Goal: Task Accomplishment & Management: Manage account settings

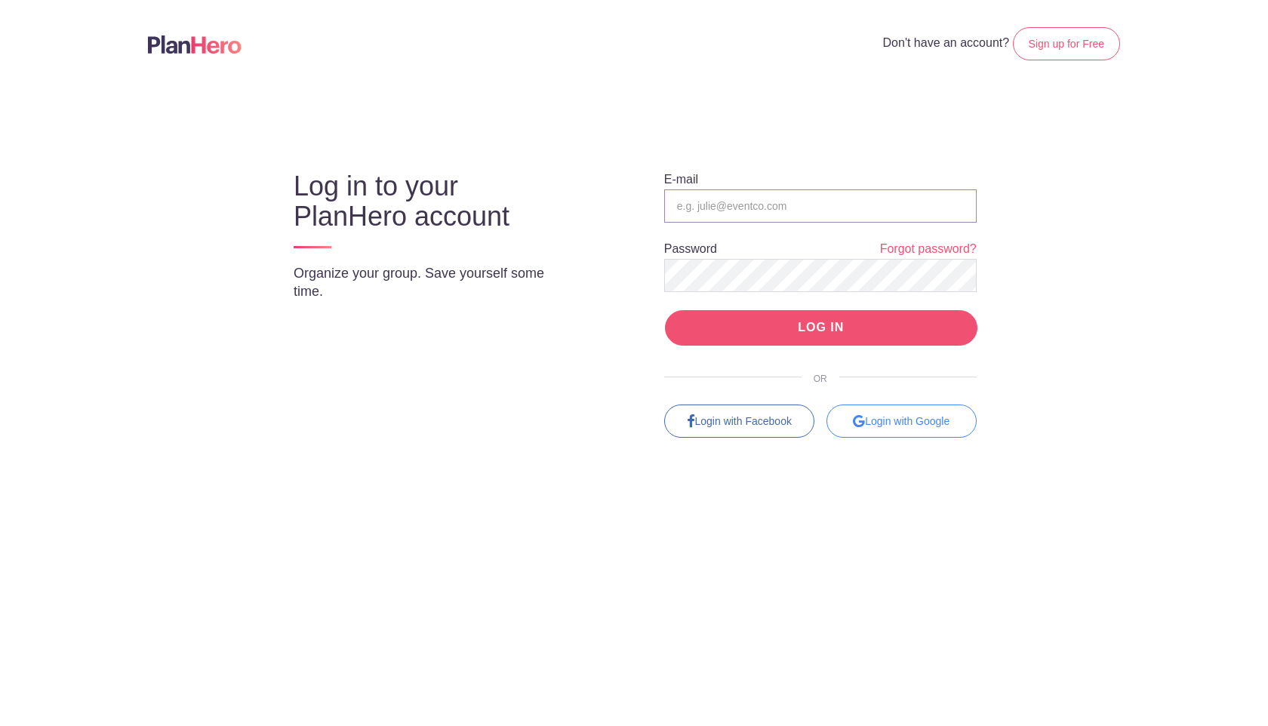
type input "[EMAIL_ADDRESS][DOMAIN_NAME]"
click at [709, 312] on input "LOG IN" at bounding box center [821, 327] width 313 height 35
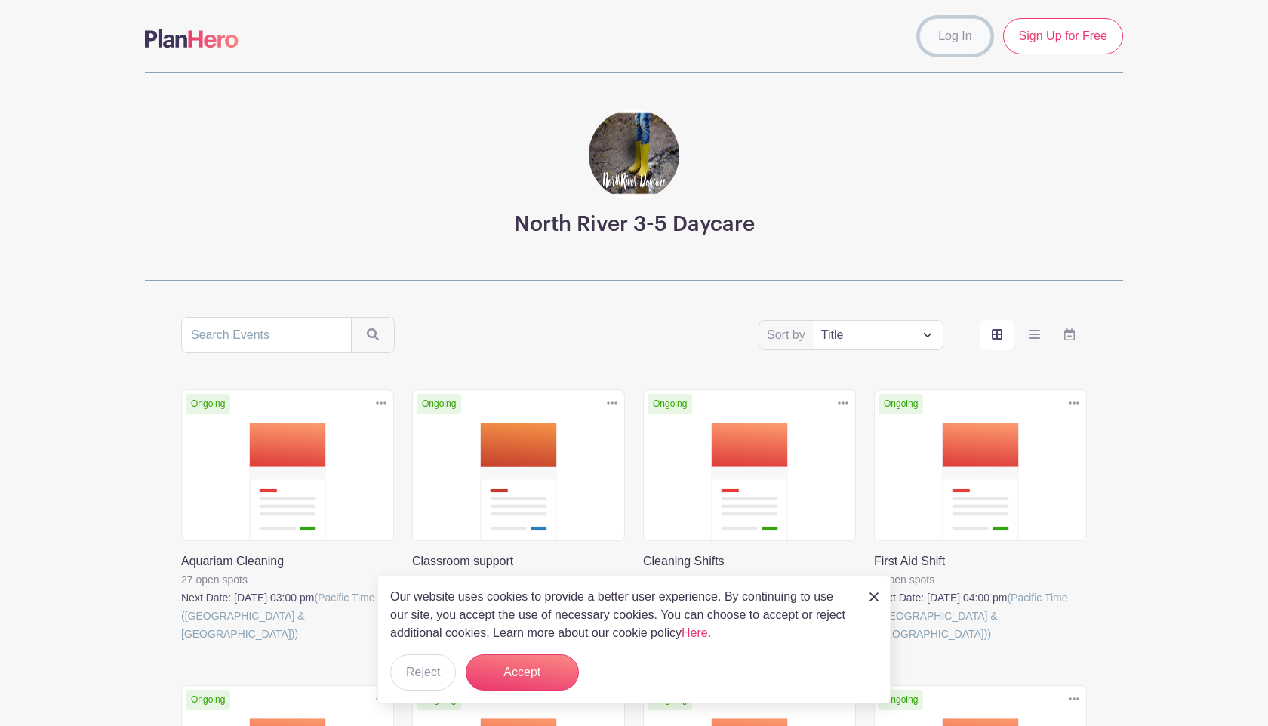
click at [959, 48] on link "Log In" at bounding box center [955, 36] width 71 height 36
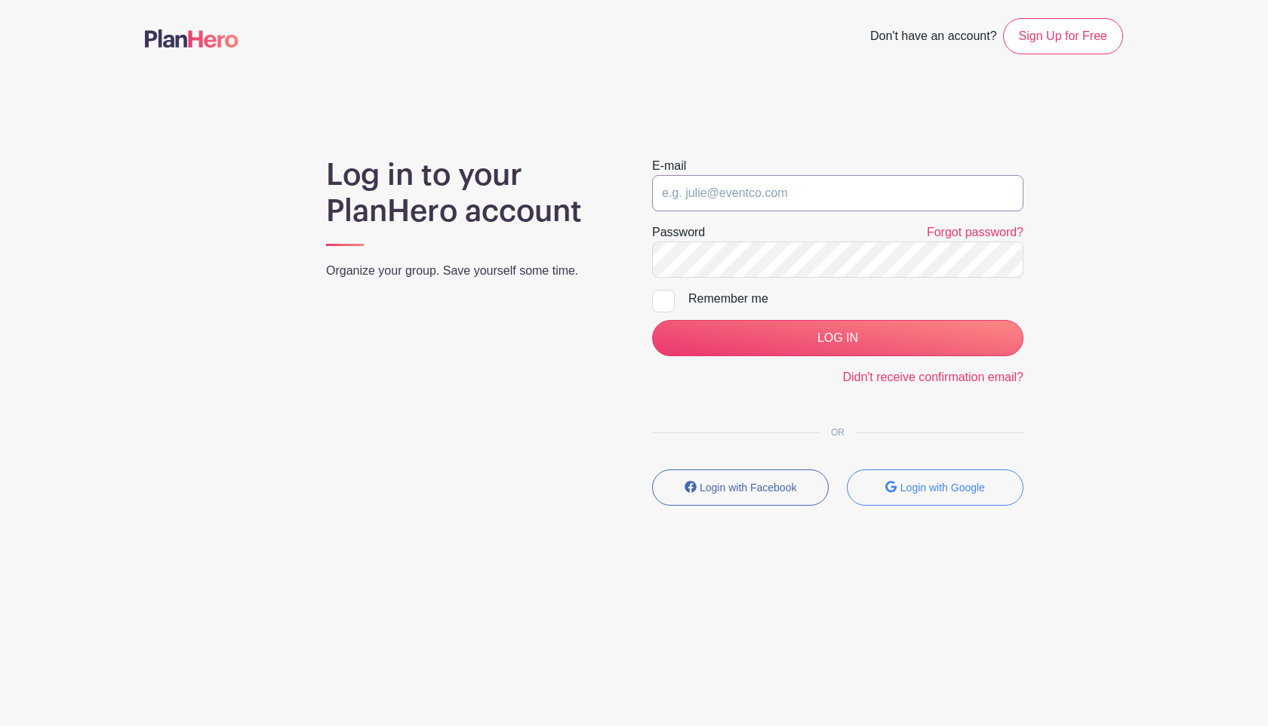
click at [756, 194] on input "email" at bounding box center [837, 193] width 371 height 36
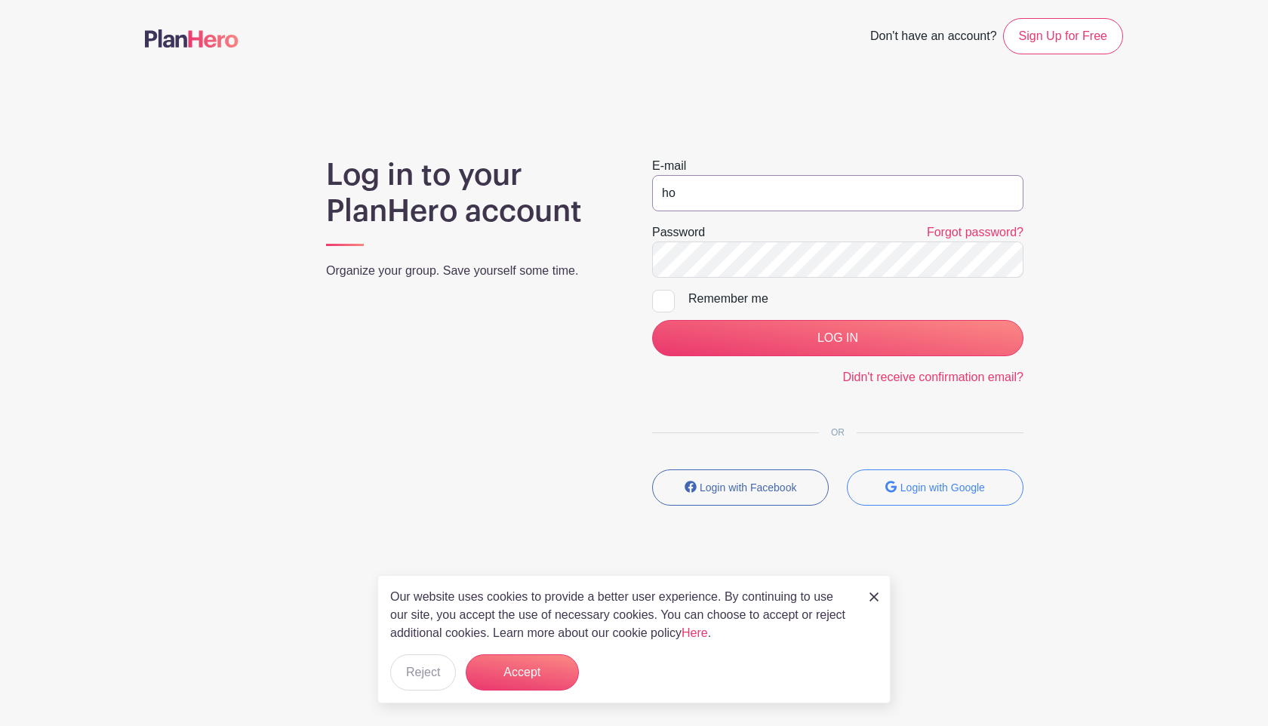
type input "[EMAIL_ADDRESS][DOMAIN_NAME]"
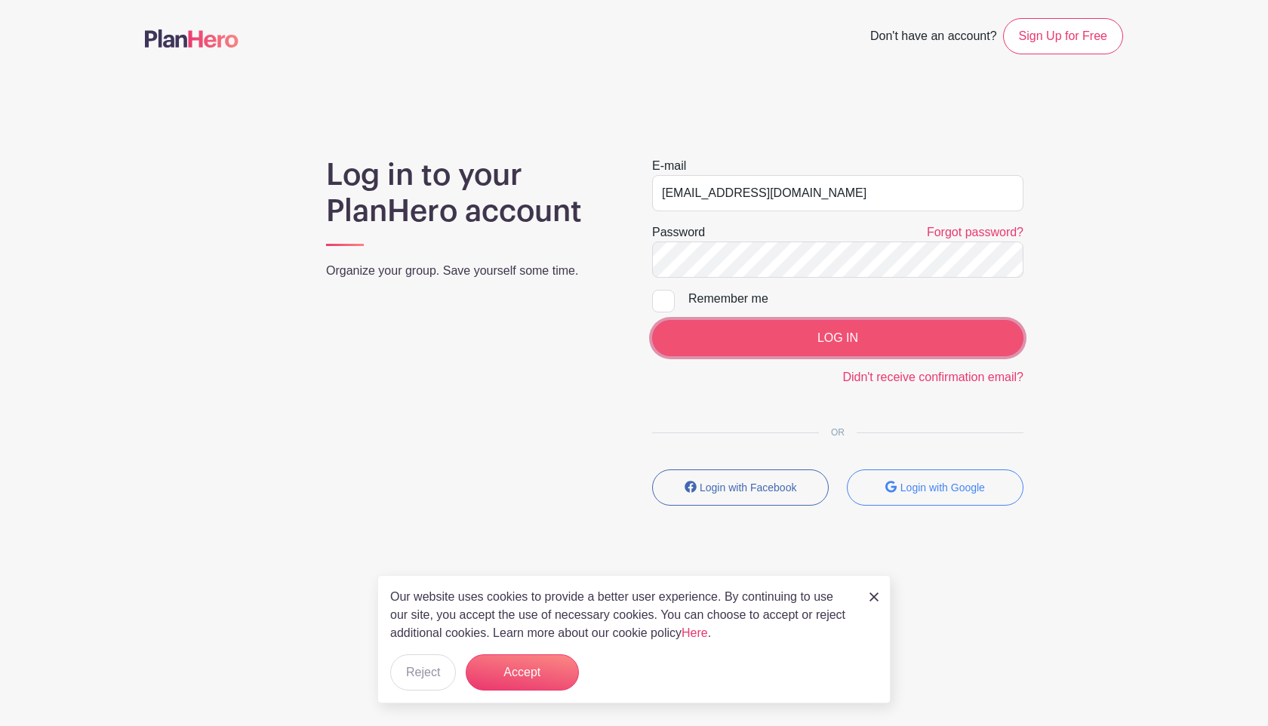
click at [753, 332] on input "LOG IN" at bounding box center [837, 338] width 371 height 36
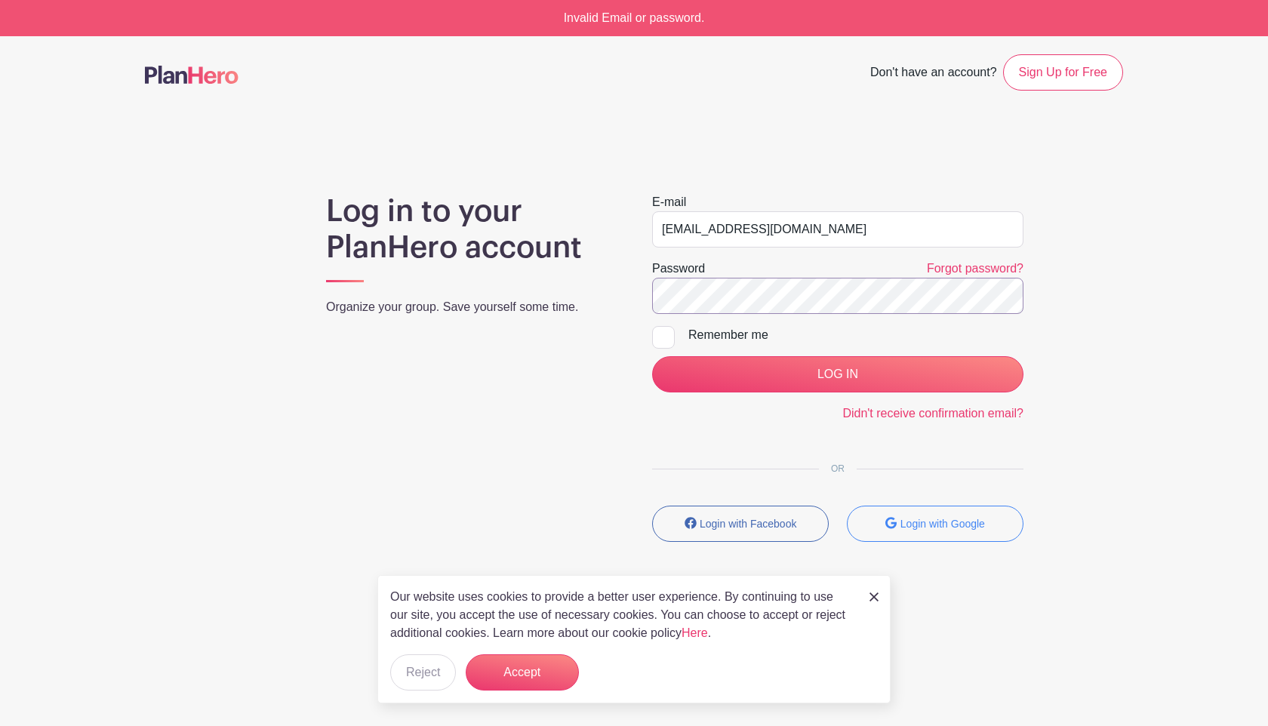
click at [652, 356] on input "LOG IN" at bounding box center [837, 374] width 371 height 36
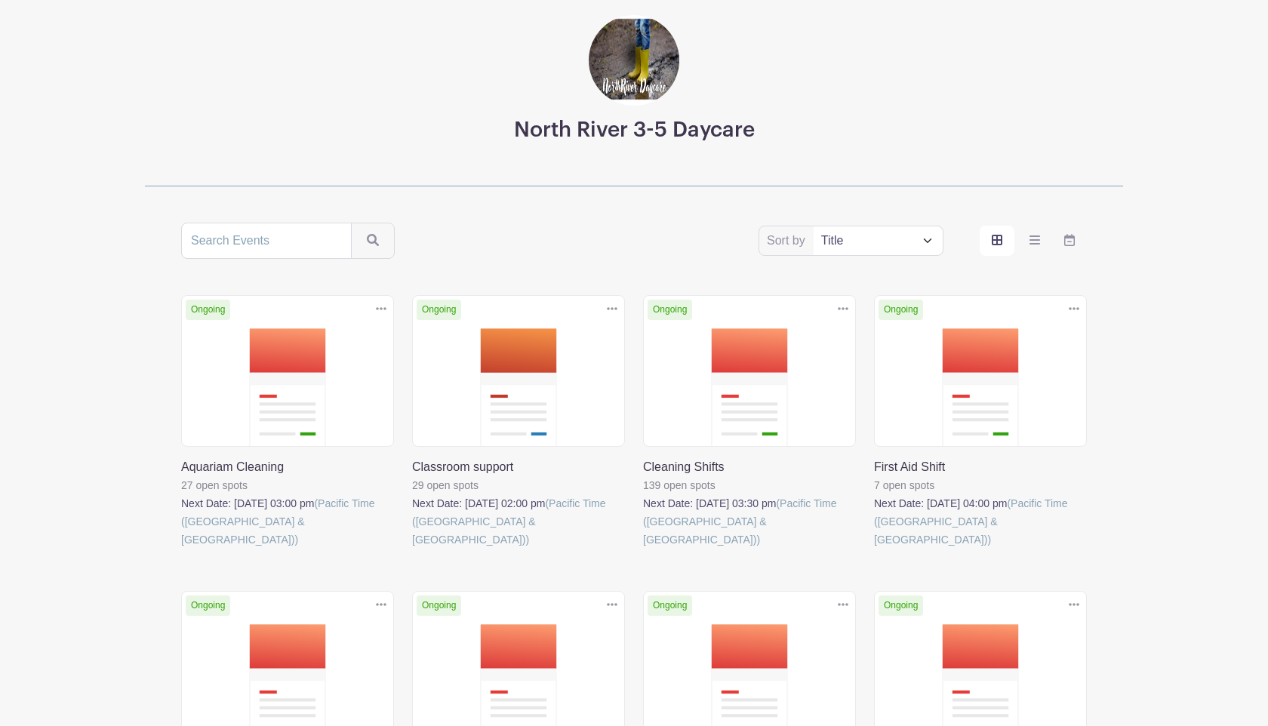
scroll to position [94, 0]
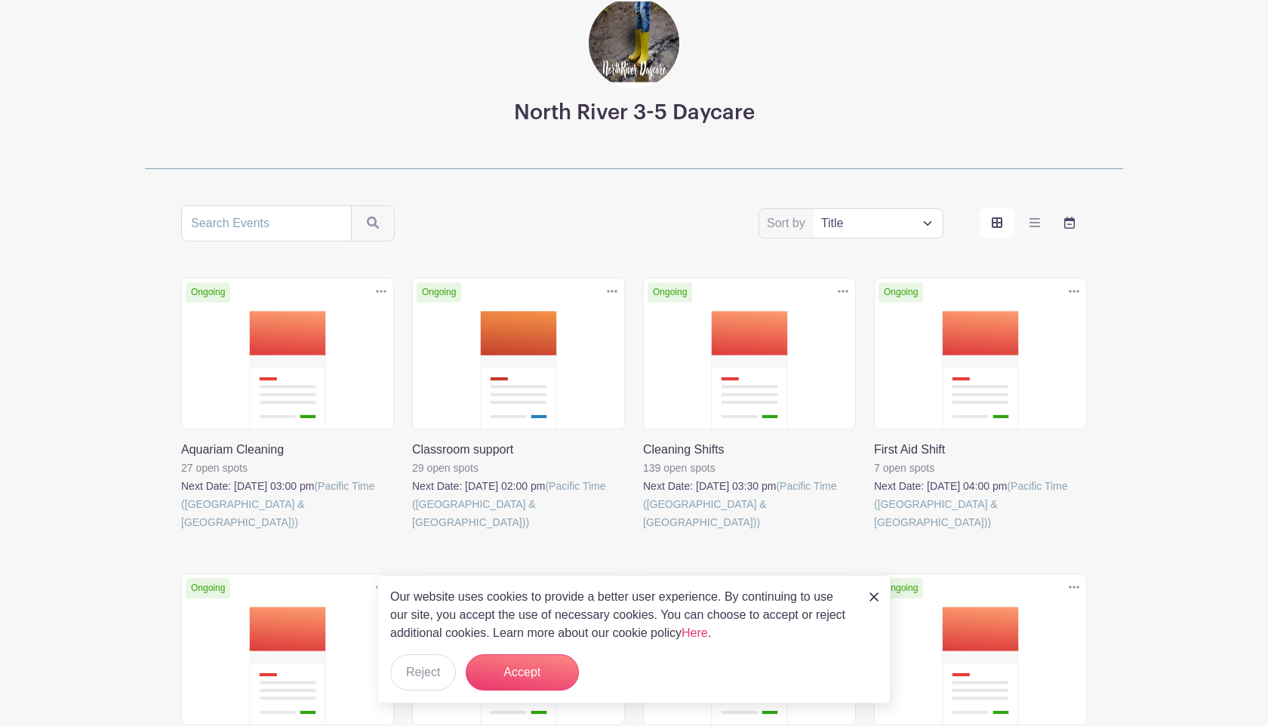
click at [1070, 224] on icon "order and view" at bounding box center [1069, 223] width 11 height 12
click at [0, 0] on input "order and view" at bounding box center [0, 0] width 0 height 0
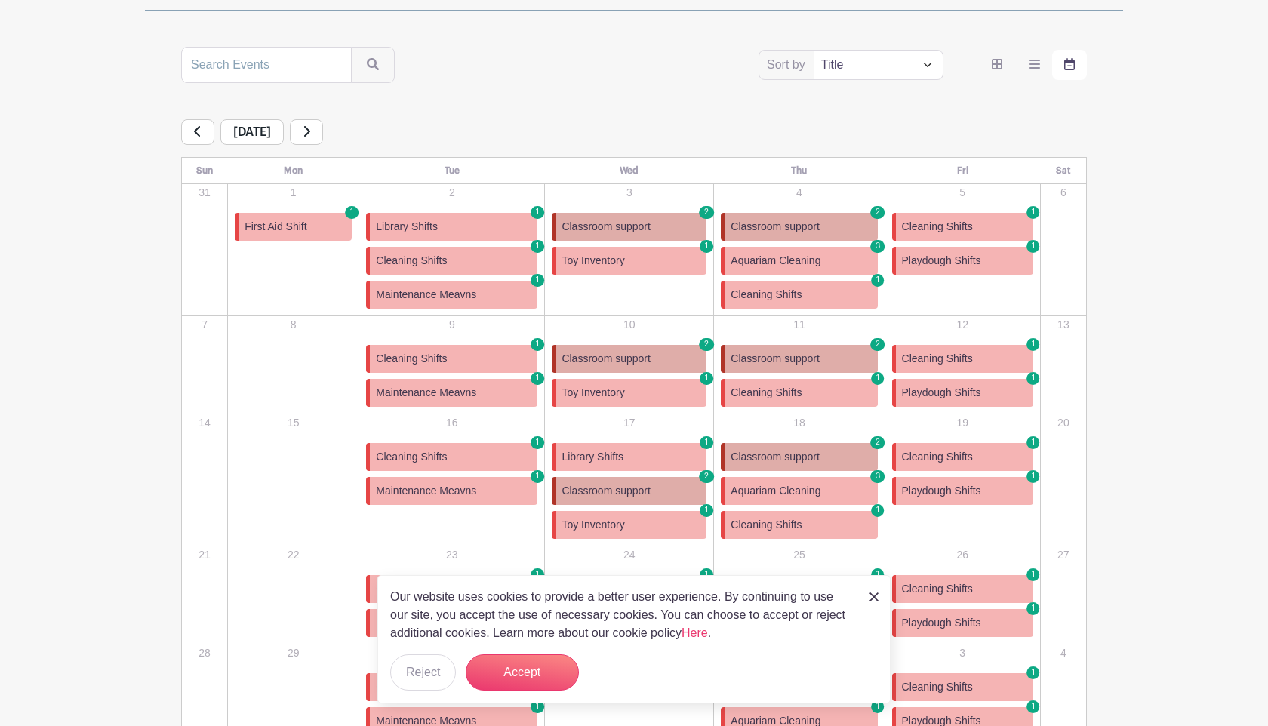
scroll to position [312, 0]
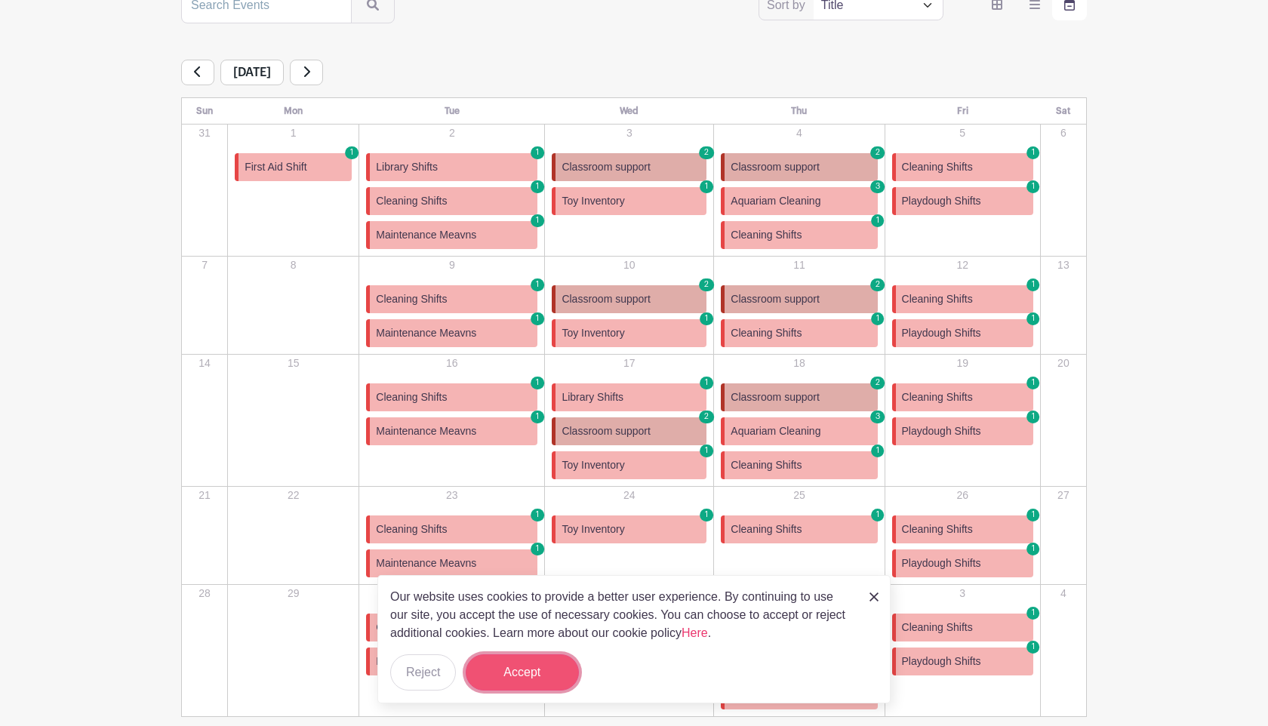
click at [516, 679] on button "Accept" at bounding box center [522, 673] width 113 height 36
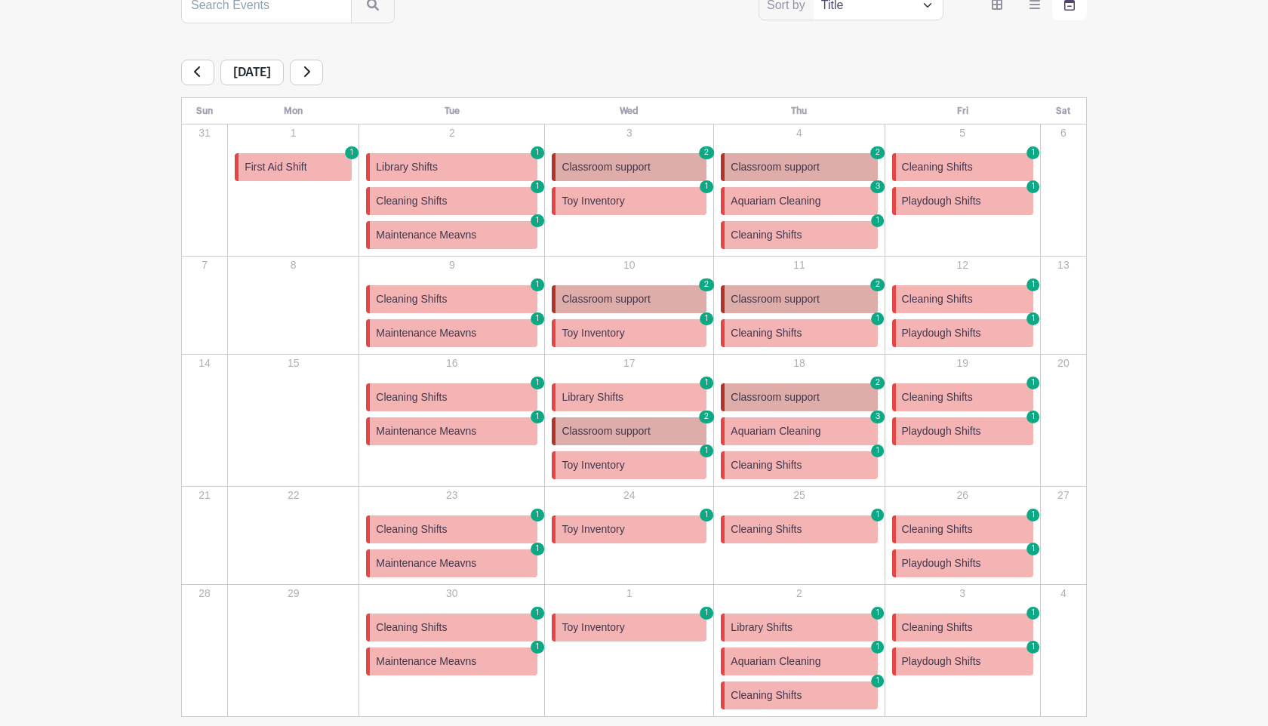
click at [790, 331] on span "Cleaning Shifts" at bounding box center [766, 333] width 71 height 16
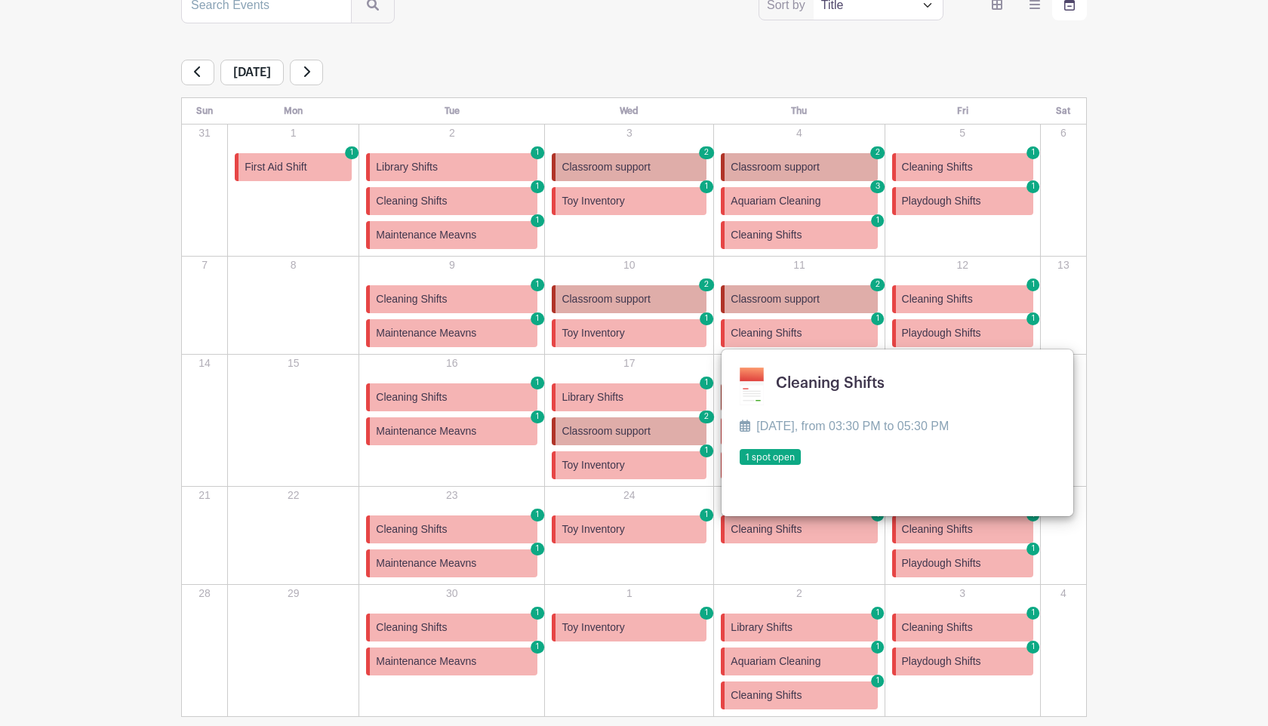
click at [740, 466] on link at bounding box center [740, 466] width 0 height 0
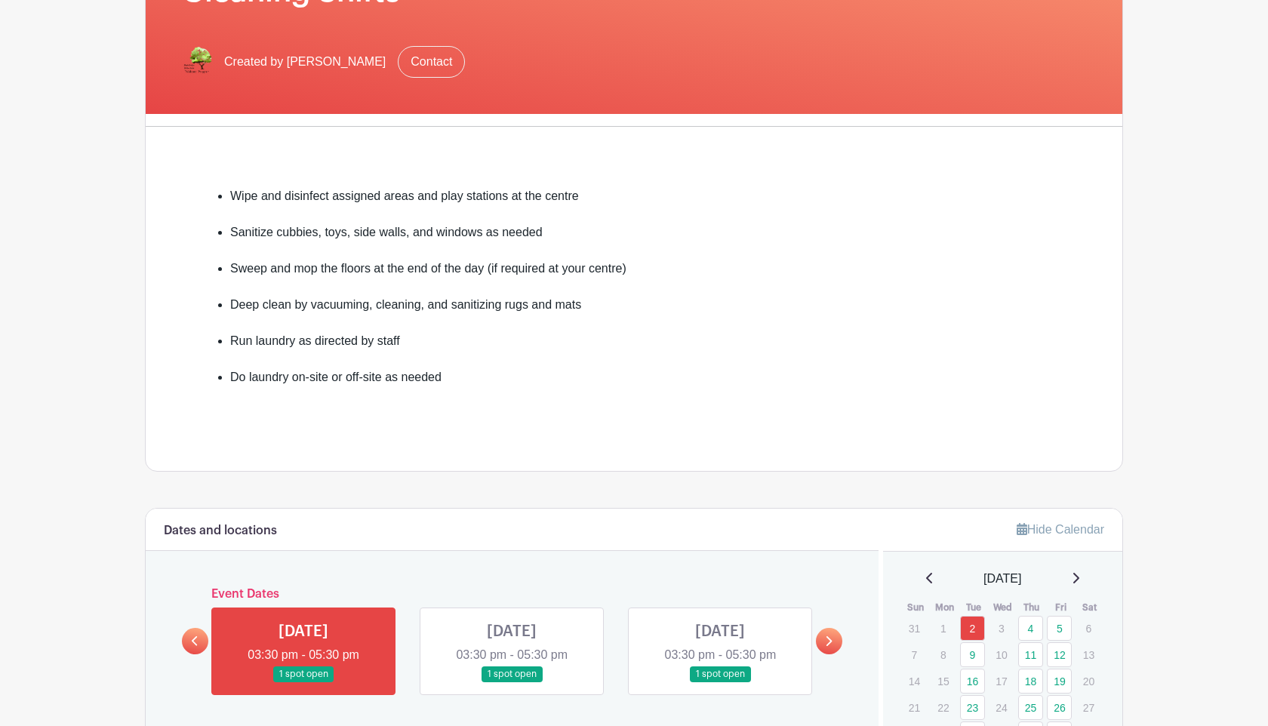
scroll to position [451, 0]
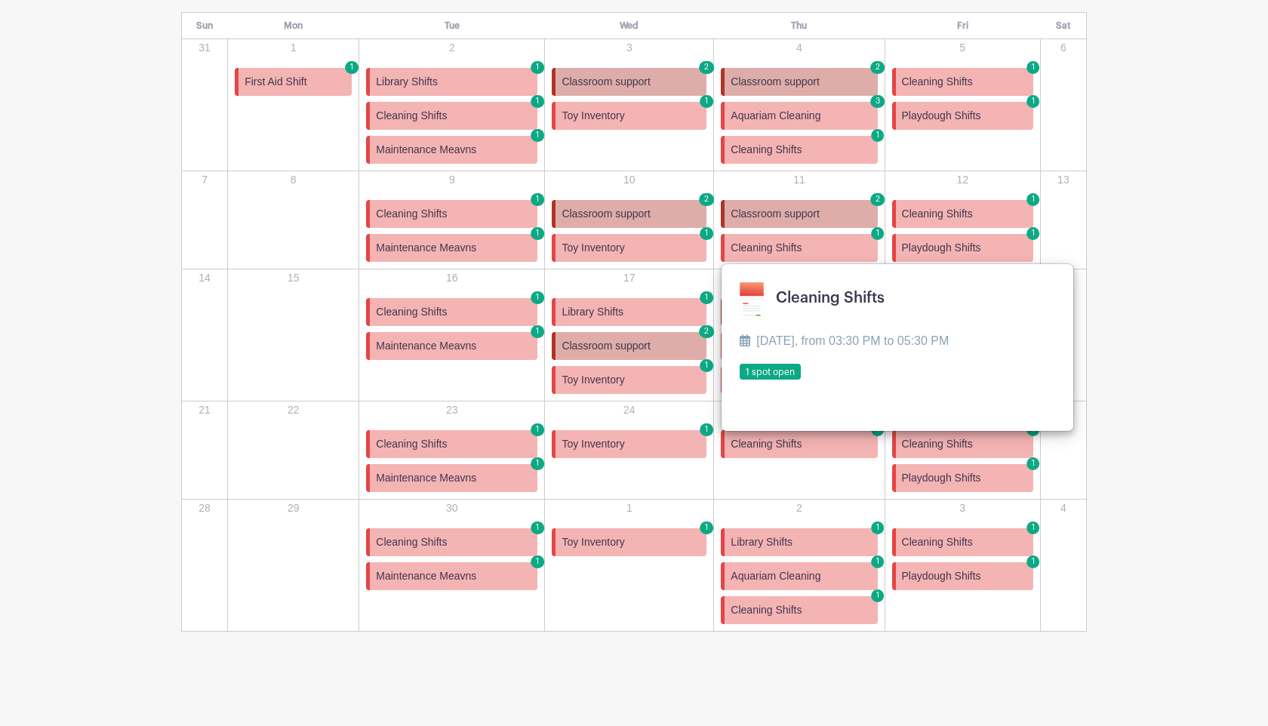
scroll to position [312, 0]
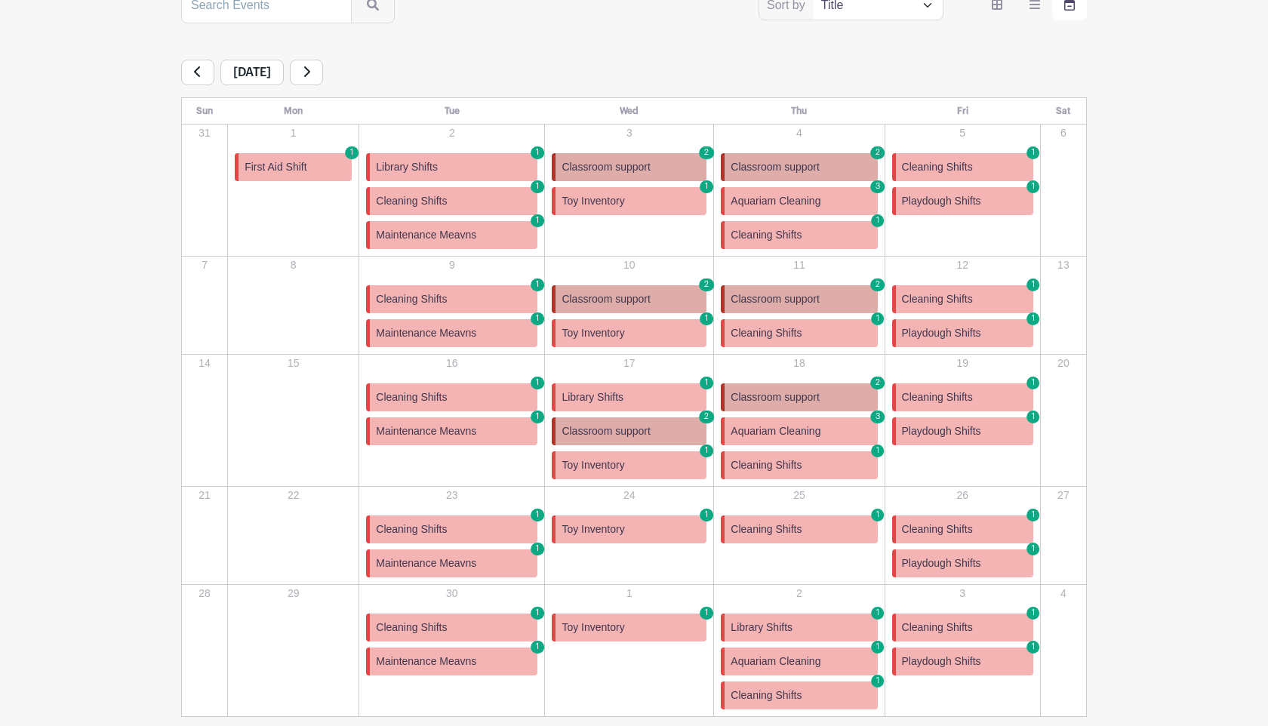
click at [802, 168] on span "Classroom support" at bounding box center [775, 167] width 89 height 16
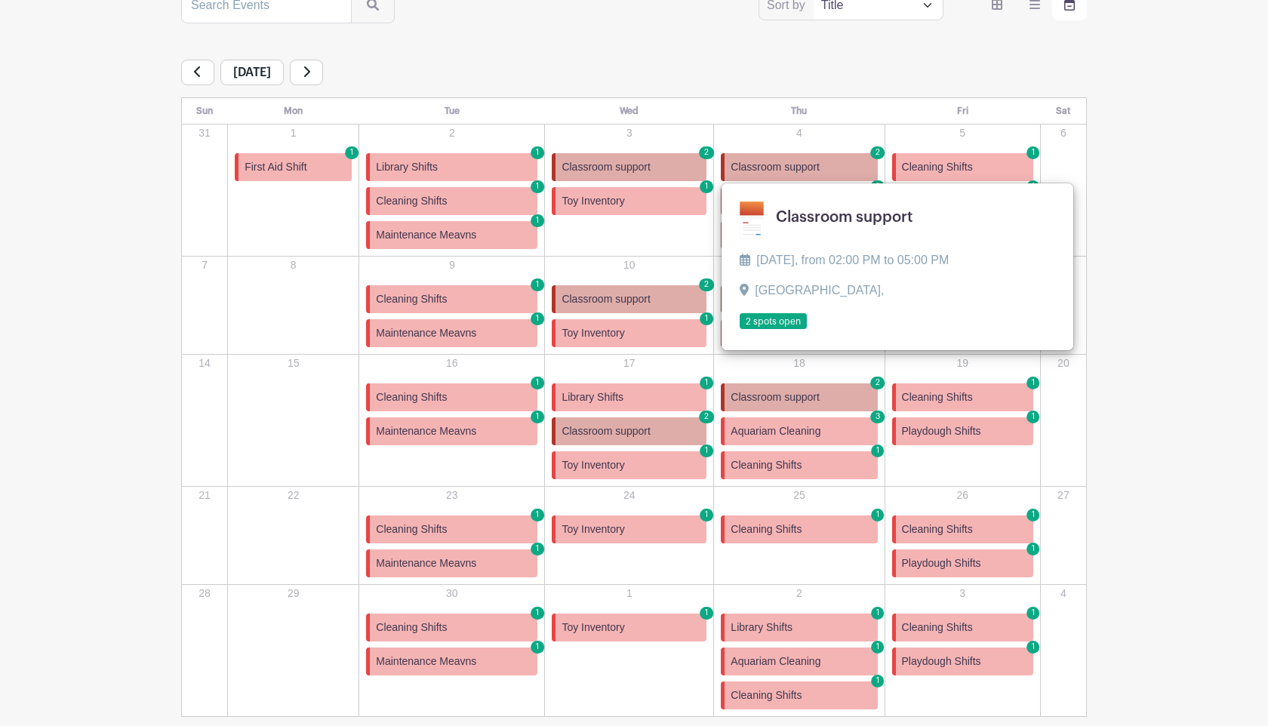
click at [740, 330] on link at bounding box center [740, 330] width 0 height 0
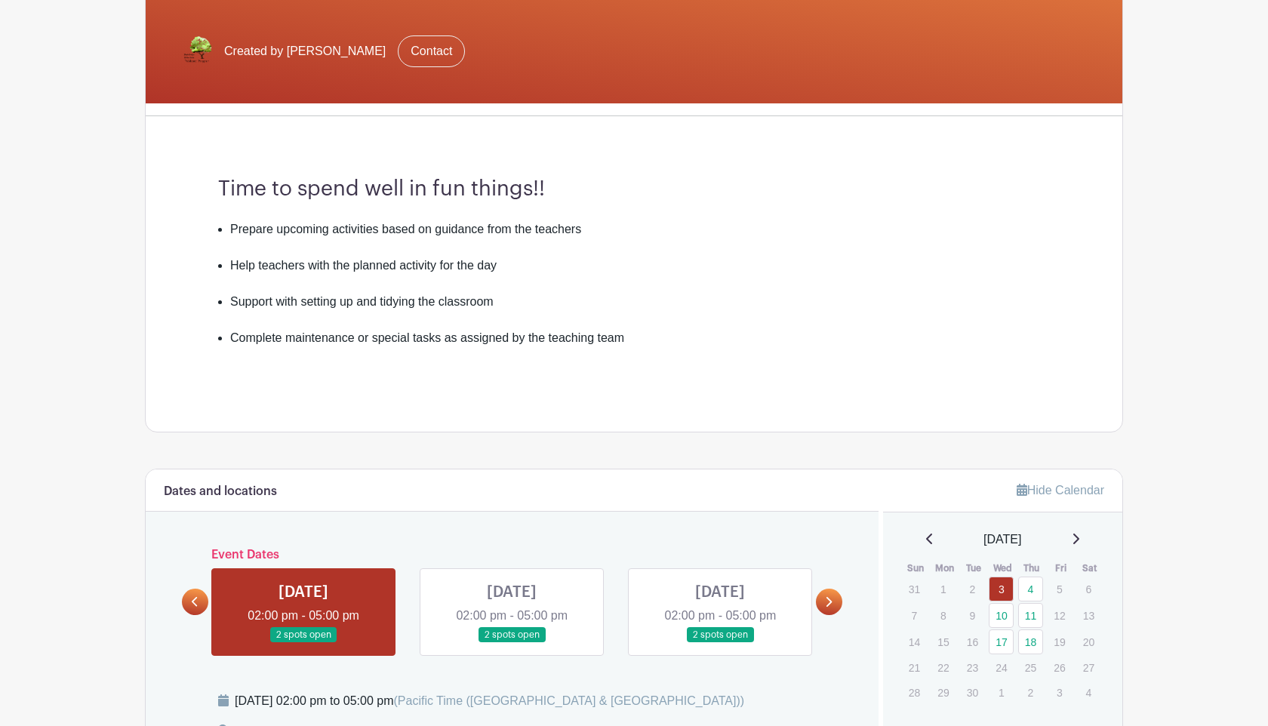
scroll to position [291, 0]
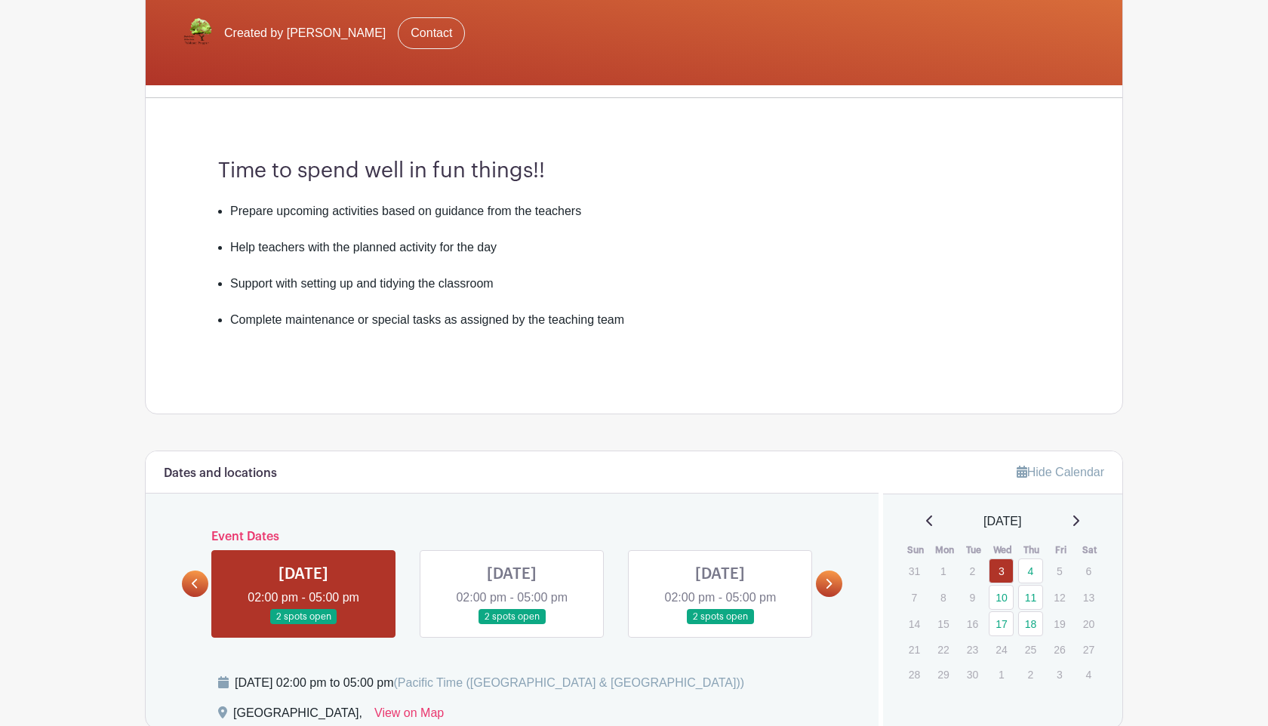
scroll to position [312, 0]
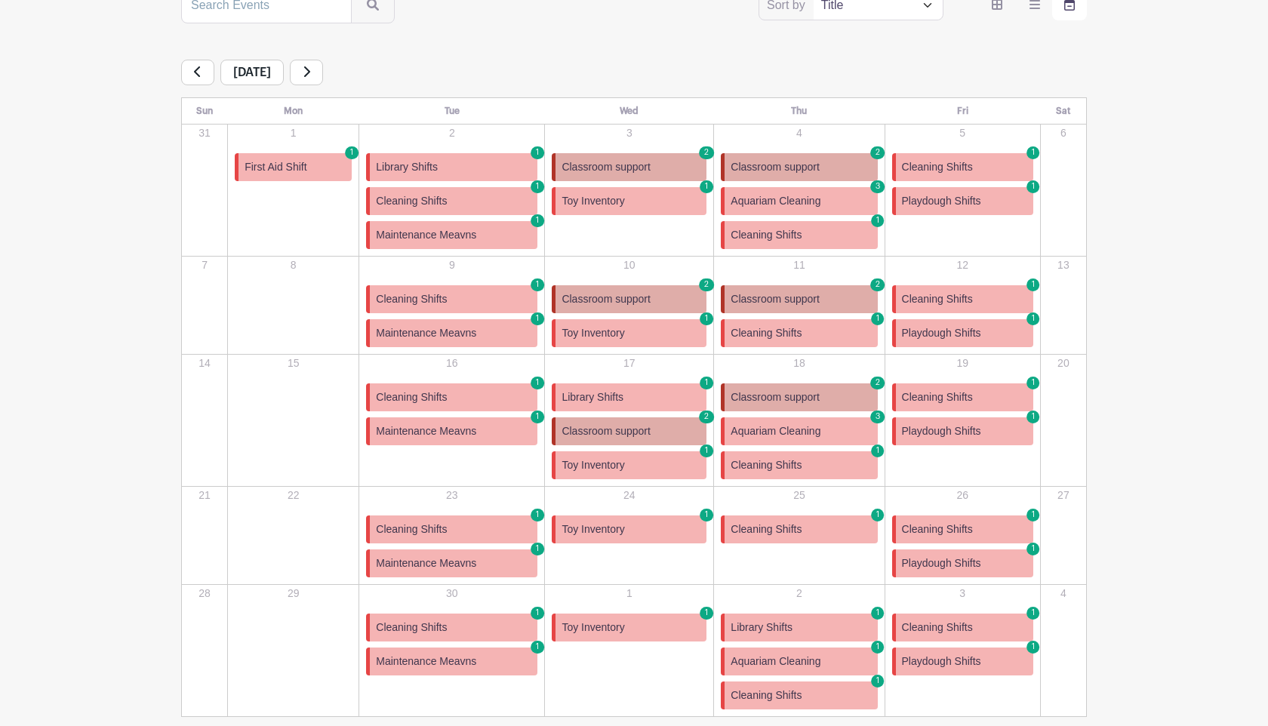
click at [344, 164] on link "First Aid Shift 1" at bounding box center [293, 167] width 117 height 28
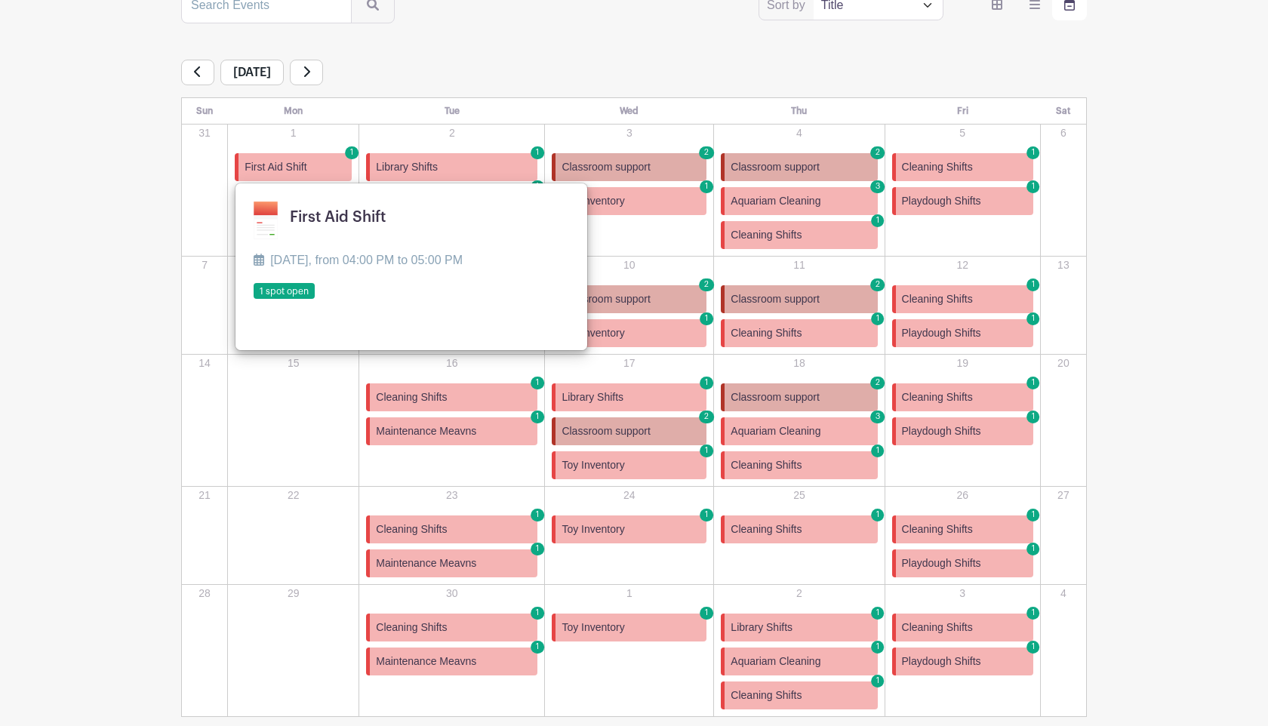
click at [254, 300] on link at bounding box center [254, 300] width 0 height 0
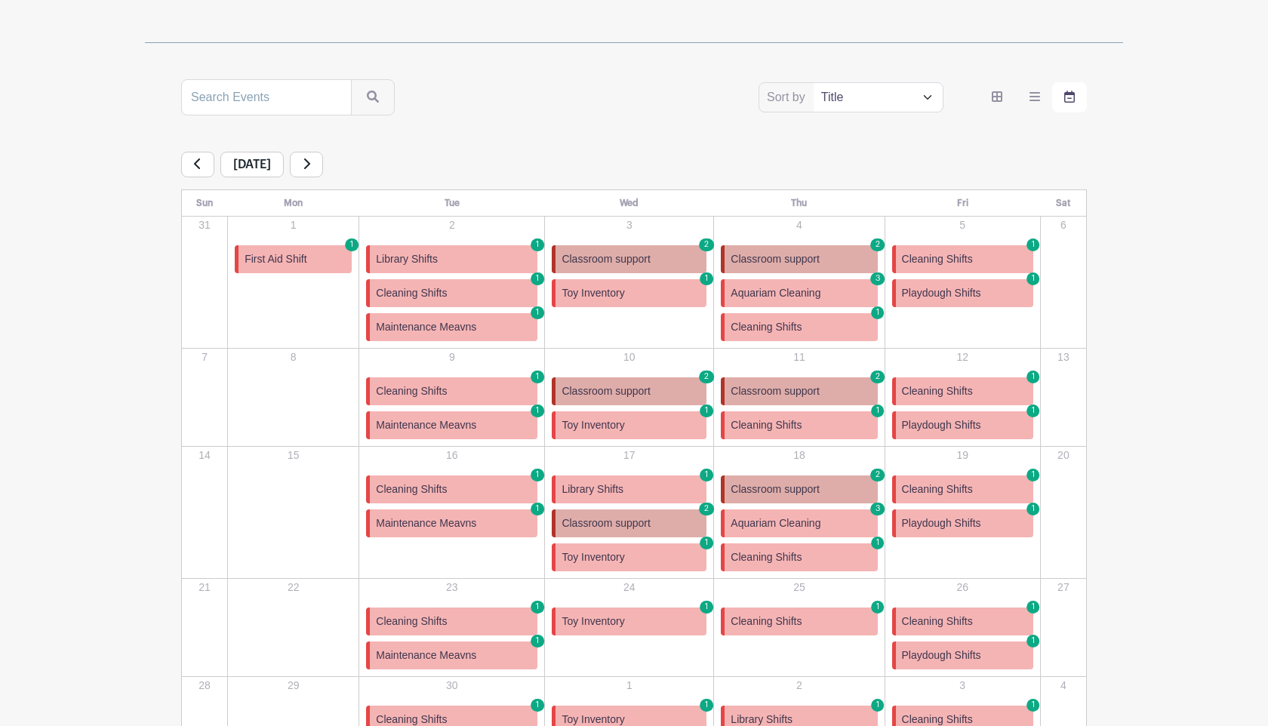
scroll to position [217, 0]
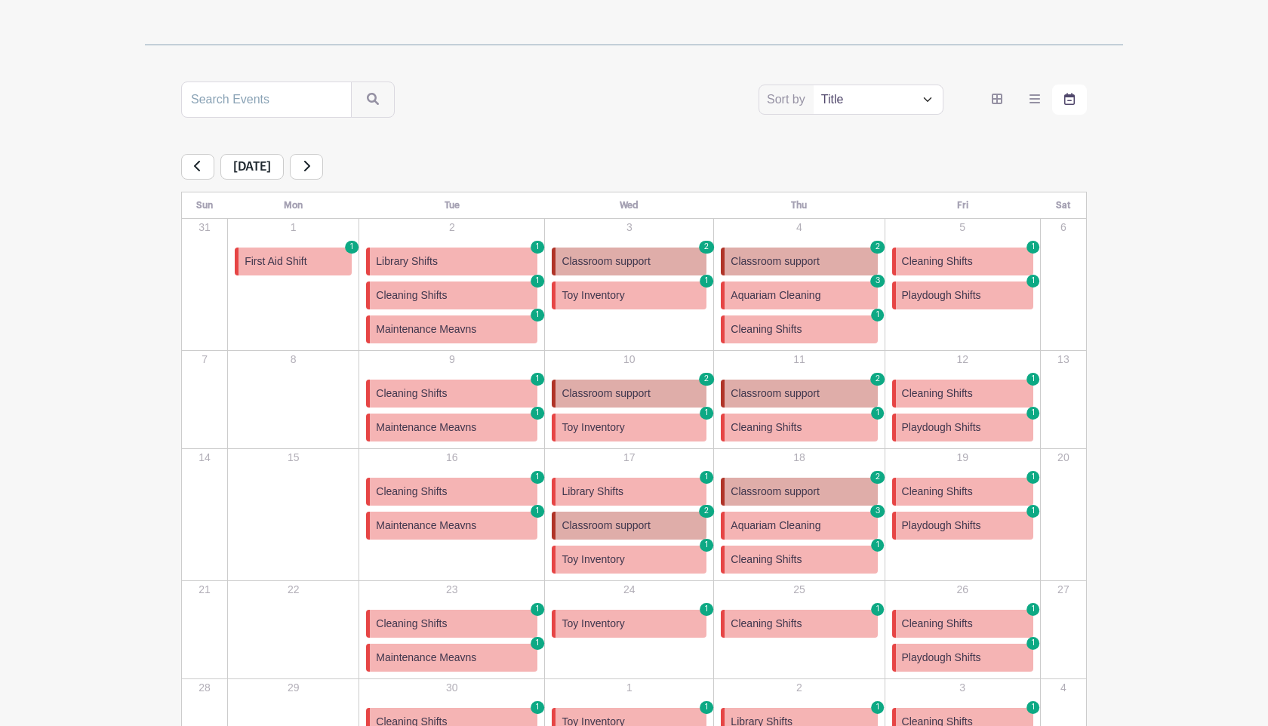
click at [310, 161] on icon at bounding box center [307, 166] width 8 height 12
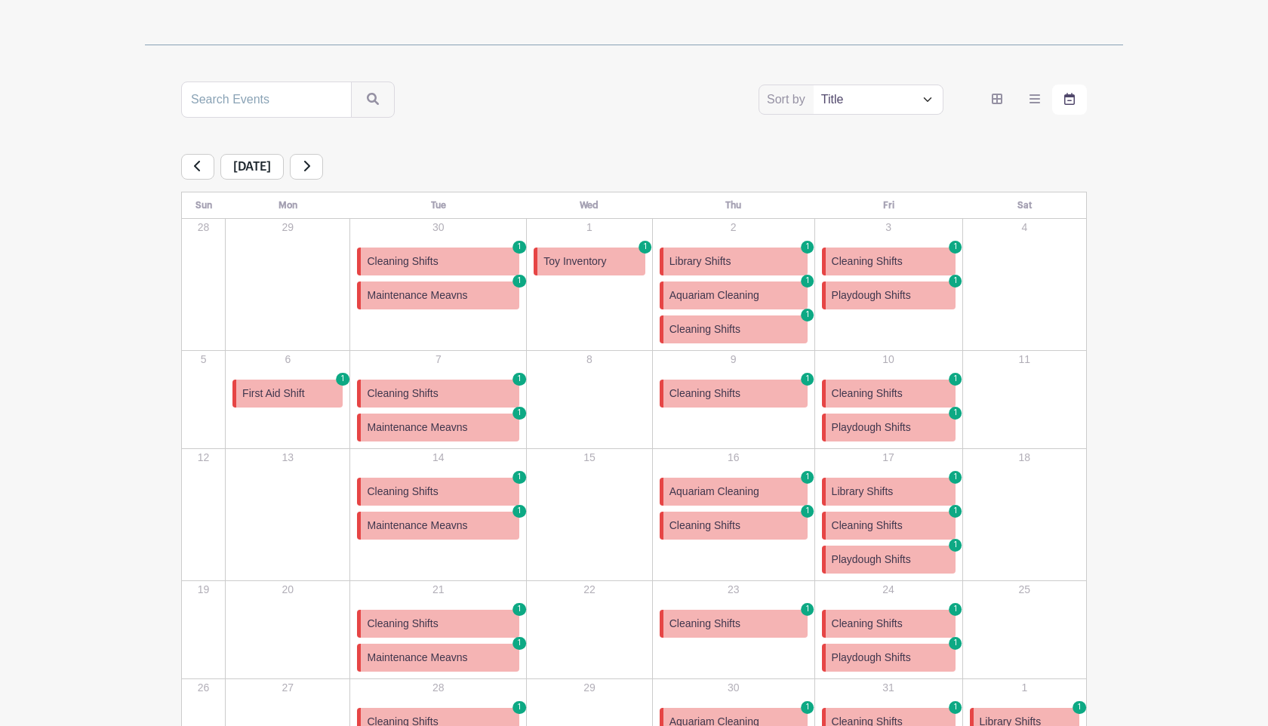
click at [690, 339] on link "Cleaning Shifts 1" at bounding box center [734, 330] width 148 height 28
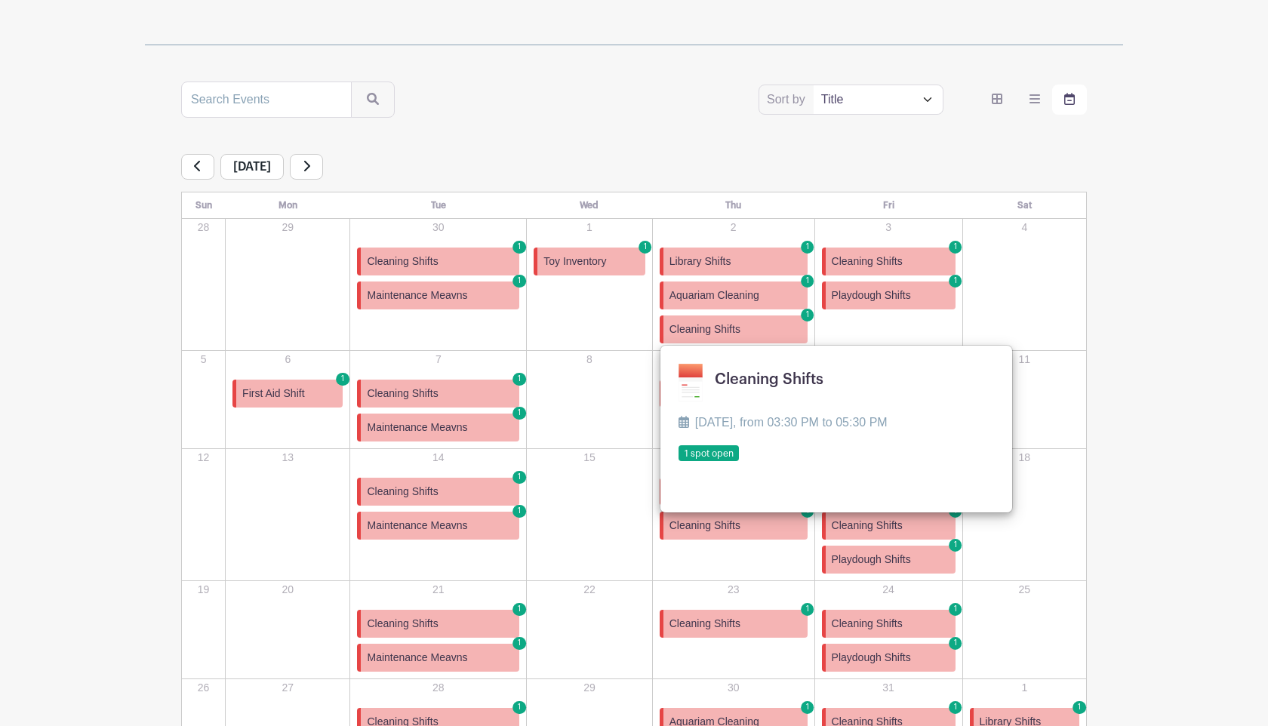
click at [766, 319] on link "Cleaning Shifts 1" at bounding box center [734, 330] width 148 height 28
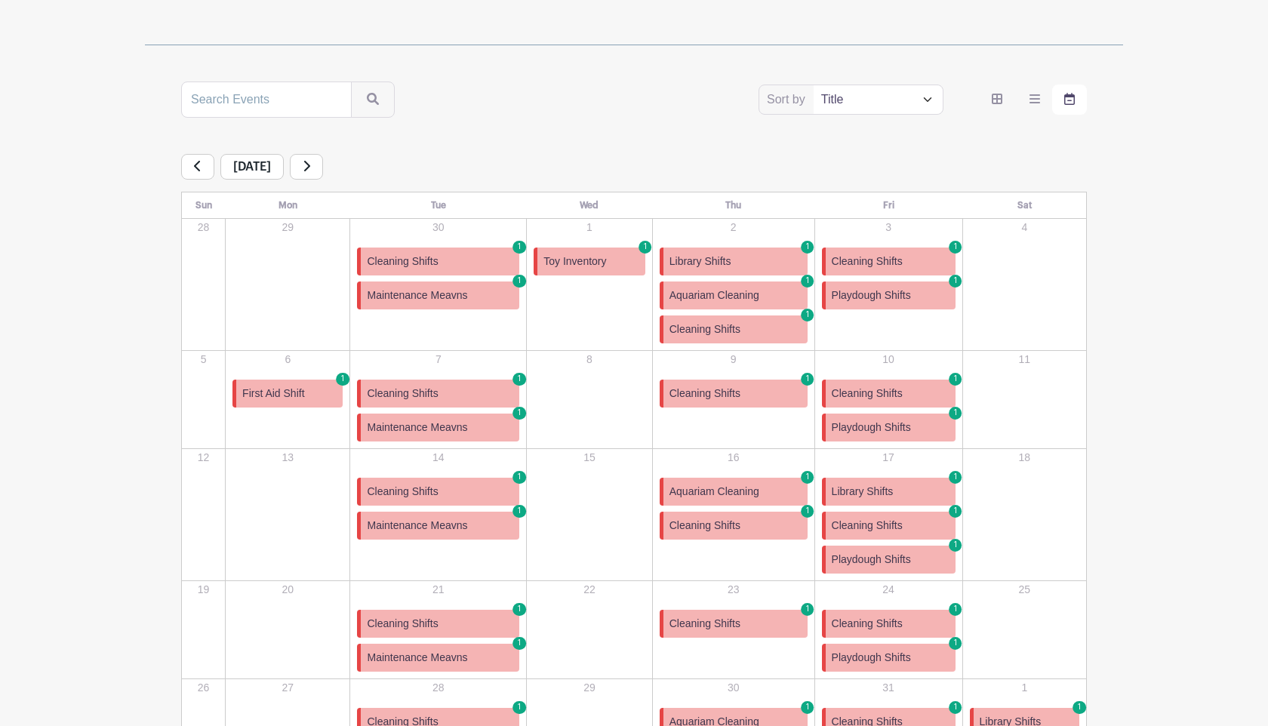
click at [777, 334] on link "Cleaning Shifts 1" at bounding box center [734, 330] width 148 height 28
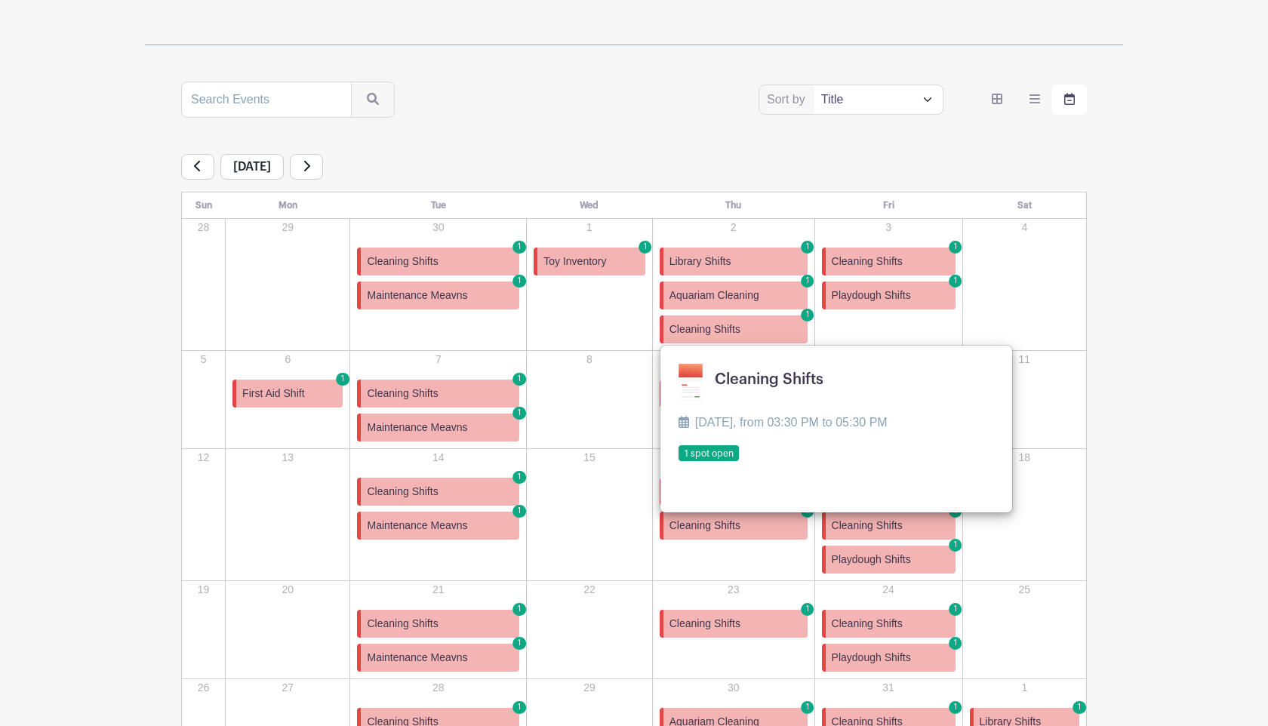
click at [679, 462] on link at bounding box center [679, 462] width 0 height 0
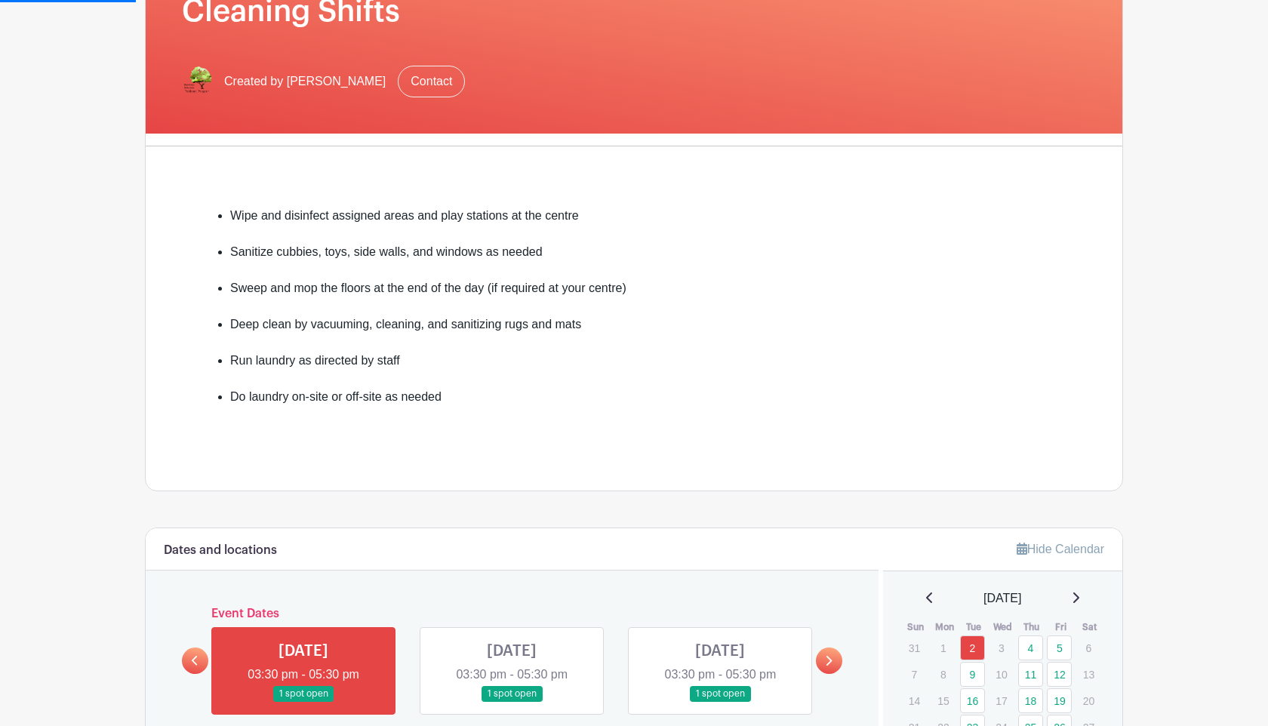
scroll to position [382, 0]
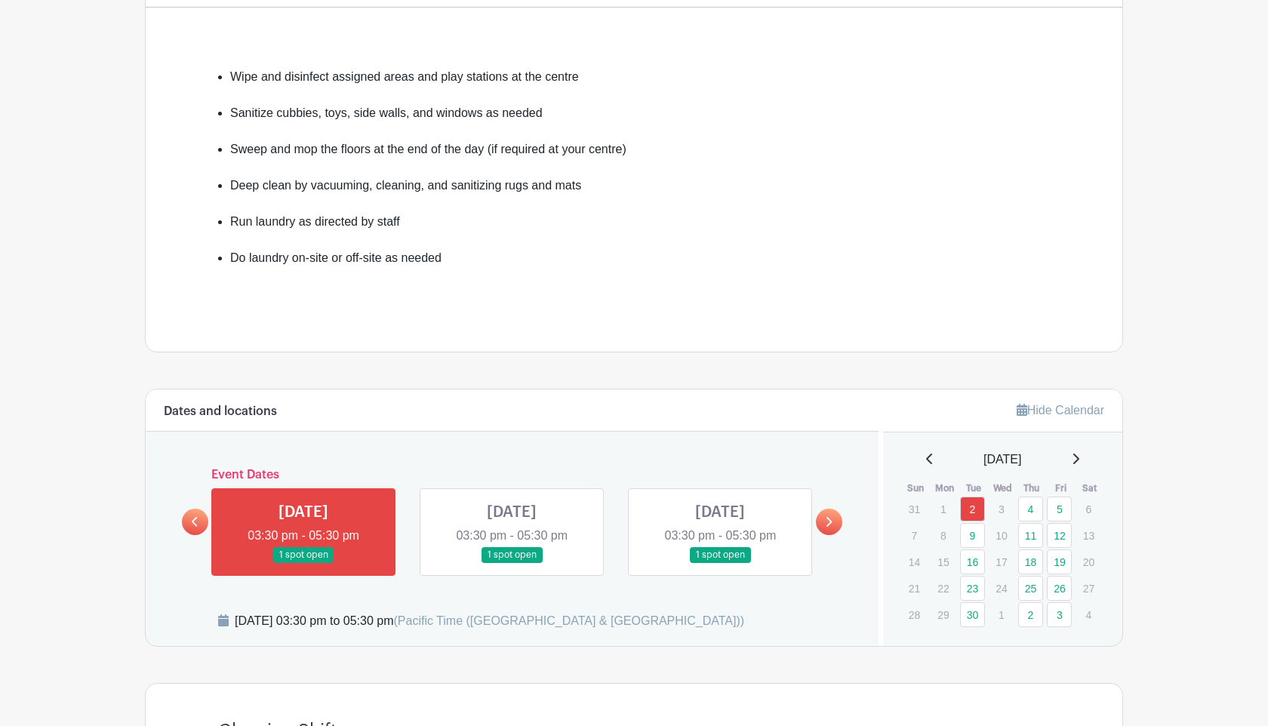
click at [839, 521] on link at bounding box center [829, 522] width 26 height 26
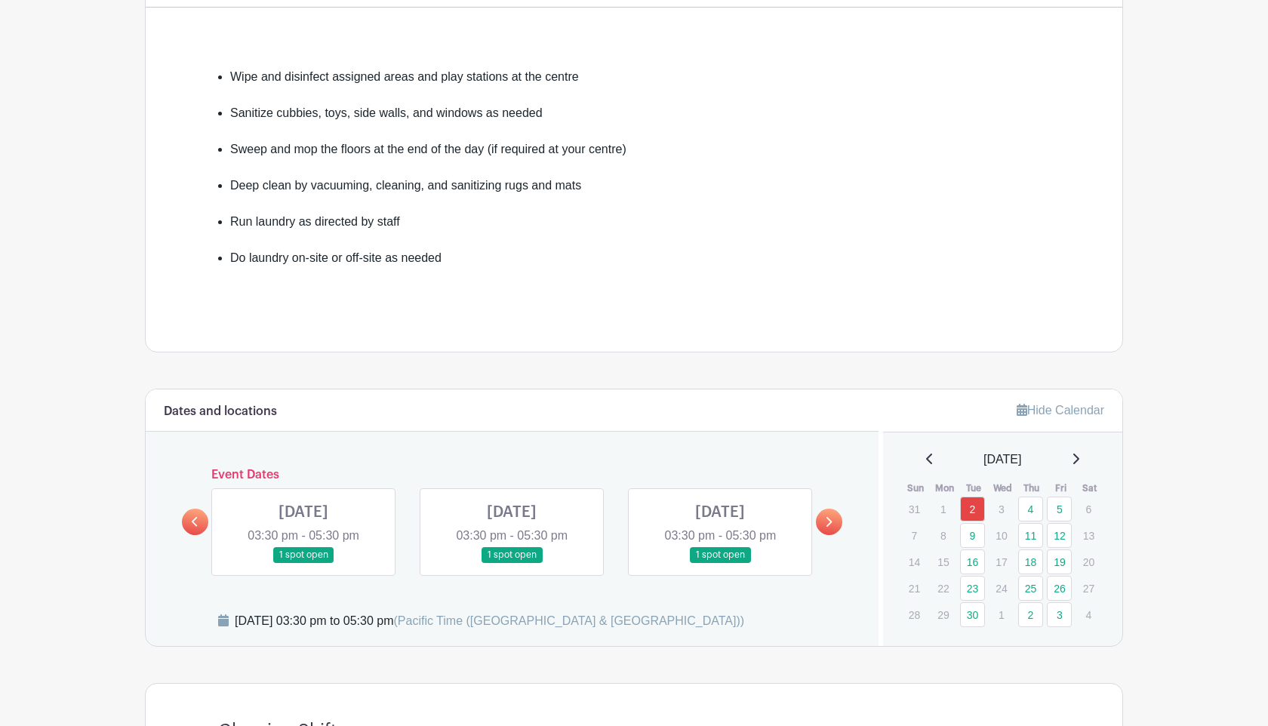
click at [839, 521] on link at bounding box center [829, 522] width 26 height 26
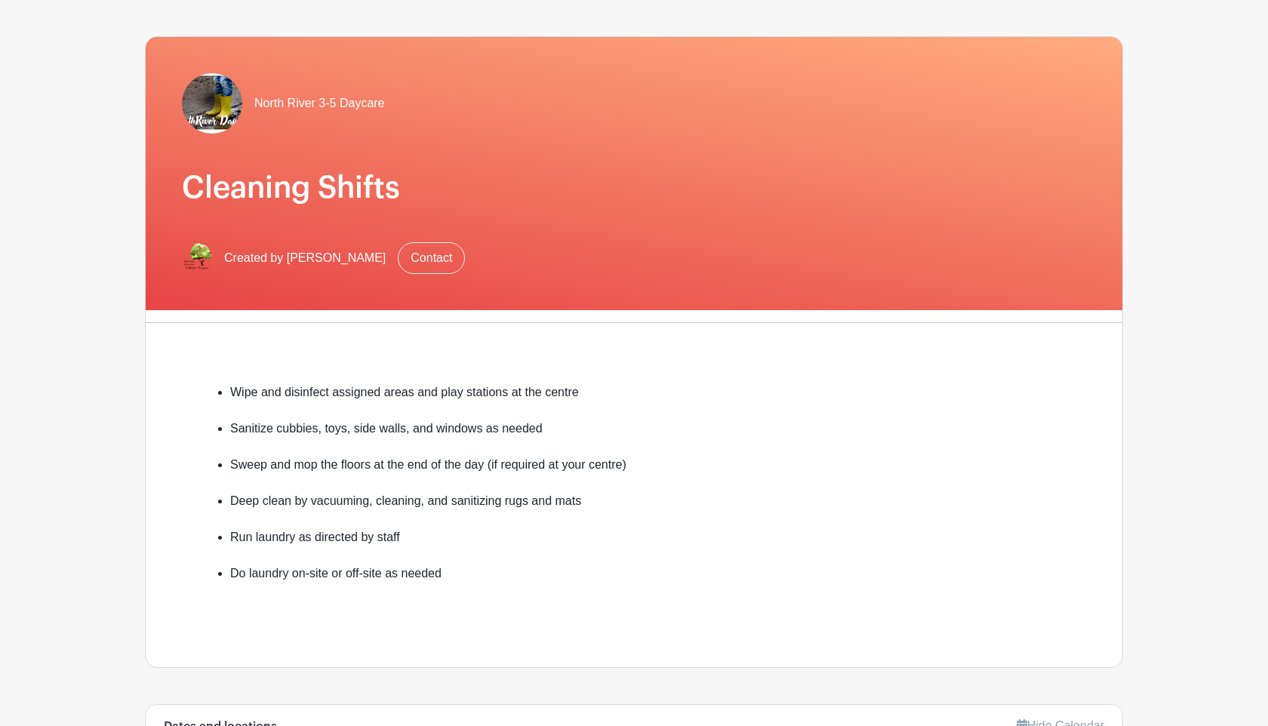
scroll to position [0, 0]
